Goal: Task Accomplishment & Management: Complete application form

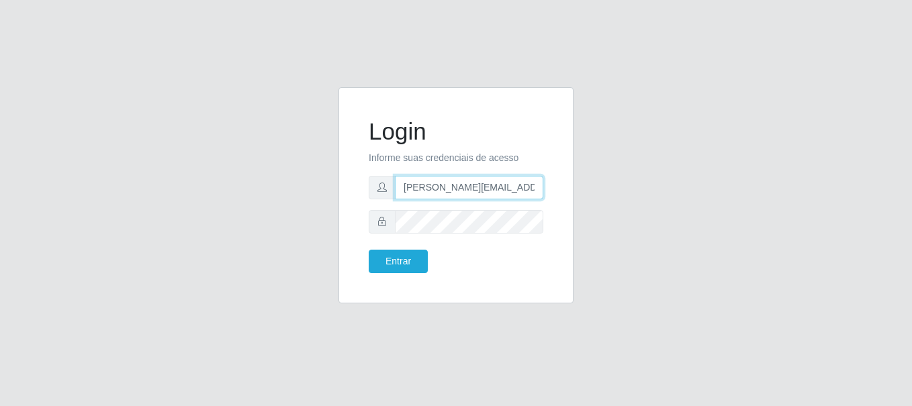
type input "[PERSON_NAME][EMAIL_ADDRESS][PERSON_NAME][DOMAIN_NAME]"
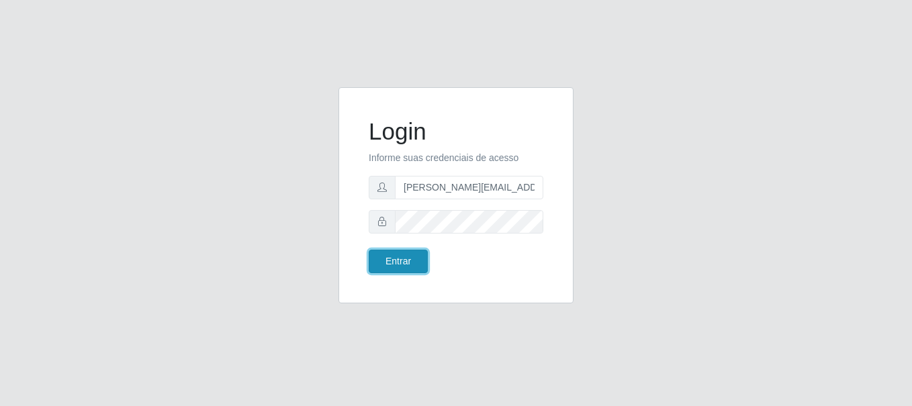
click at [398, 261] on button "Entrar" at bounding box center [398, 262] width 59 height 24
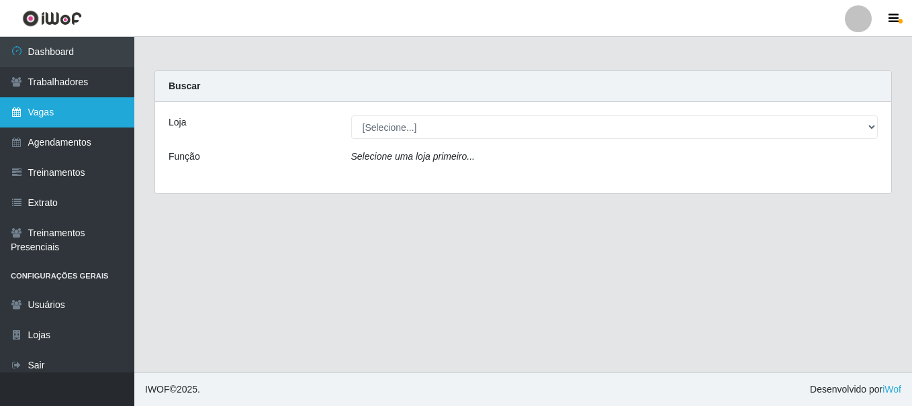
click at [67, 112] on link "Vagas" at bounding box center [67, 112] width 134 height 30
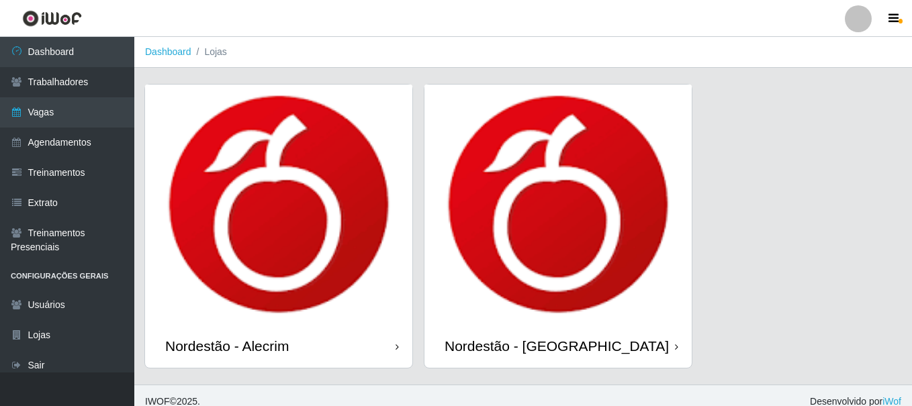
click at [230, 338] on div "Nordestão - Alecrim" at bounding box center [227, 346] width 124 height 17
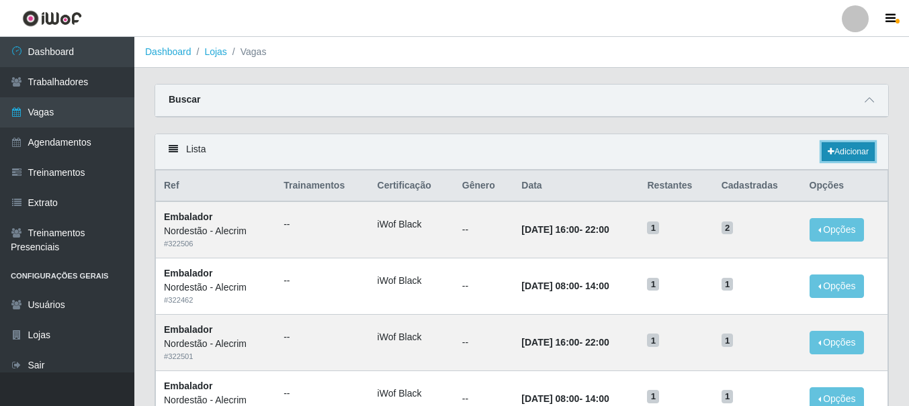
click at [846, 152] on link "Adicionar" at bounding box center [848, 151] width 53 height 19
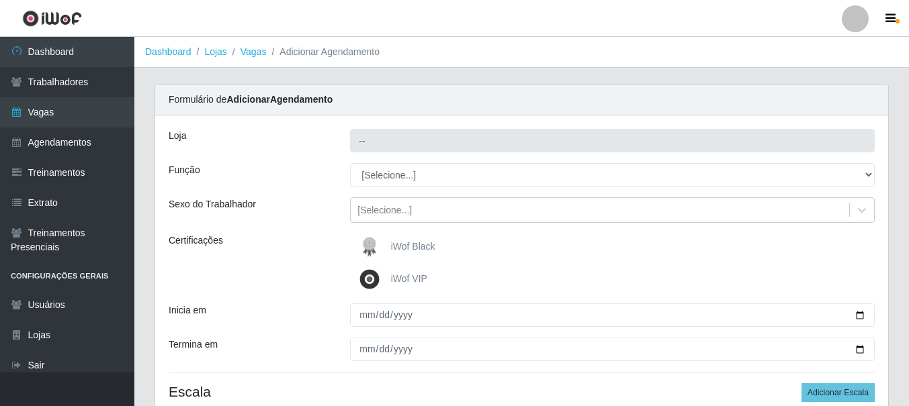
type input "Nordestão - Alecrim"
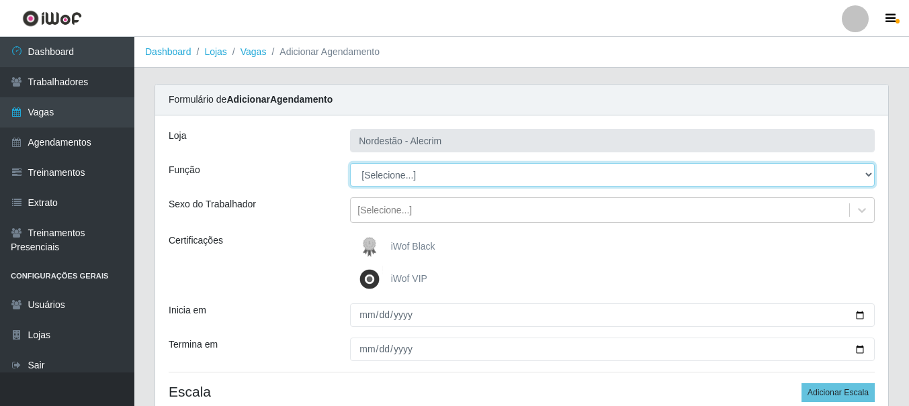
select select "1"
